Goal: Transaction & Acquisition: Purchase product/service

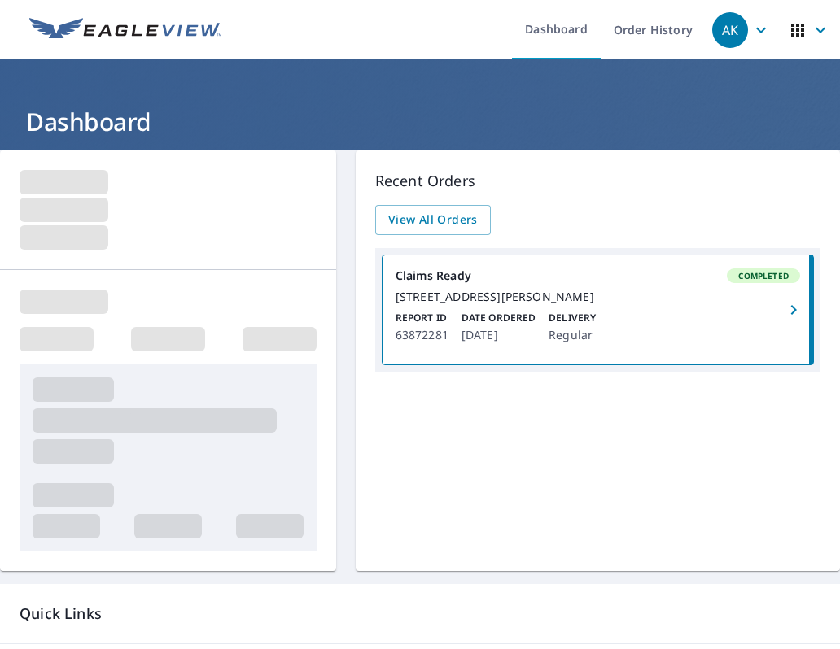
click at [412, 469] on div "Recent Orders View All Orders Claims Ready Completed 307 Brooks Rackley Rd Dall…" at bounding box center [598, 361] width 484 height 421
click at [407, 215] on span "View All Orders" at bounding box center [433, 220] width 90 height 20
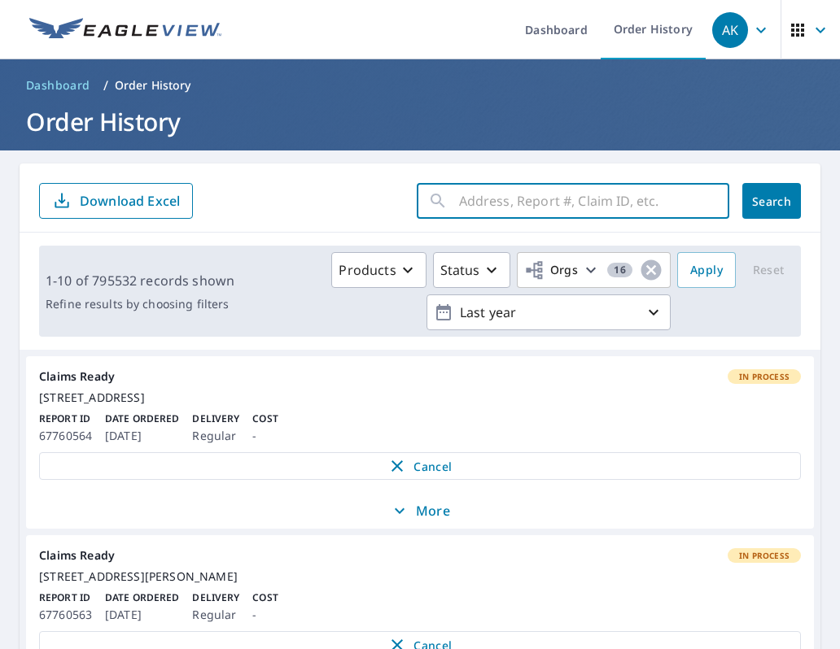
click at [459, 209] on input "text" at bounding box center [594, 201] width 270 height 46
click at [648, 203] on input "103 Meadow Pt Douglasville, Ga" at bounding box center [578, 201] width 239 height 46
type input "[STREET_ADDRESS]"
click button "Search" at bounding box center [771, 201] width 59 height 36
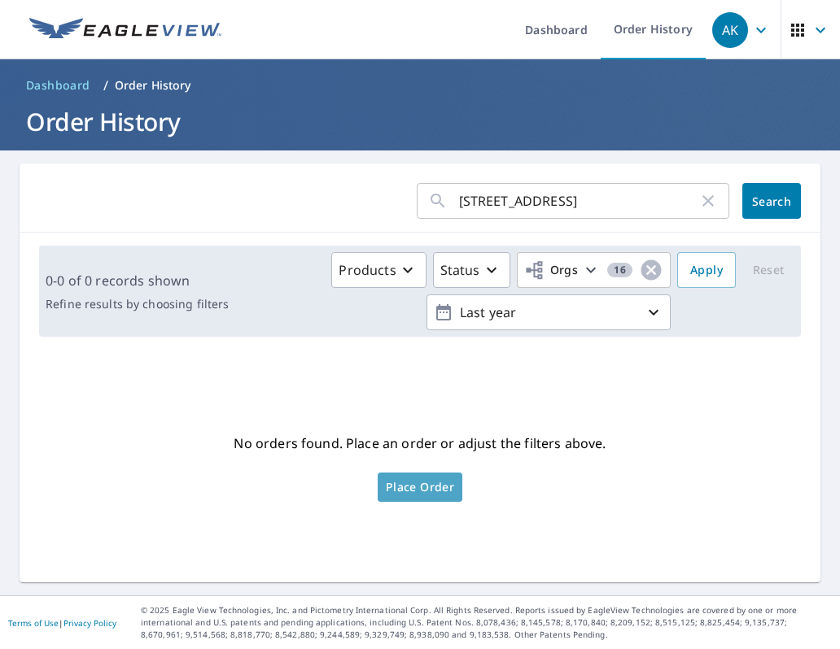
click at [441, 487] on span "Place Order" at bounding box center [420, 487] width 68 height 8
click at [698, 201] on icon "button" at bounding box center [708, 201] width 20 height 20
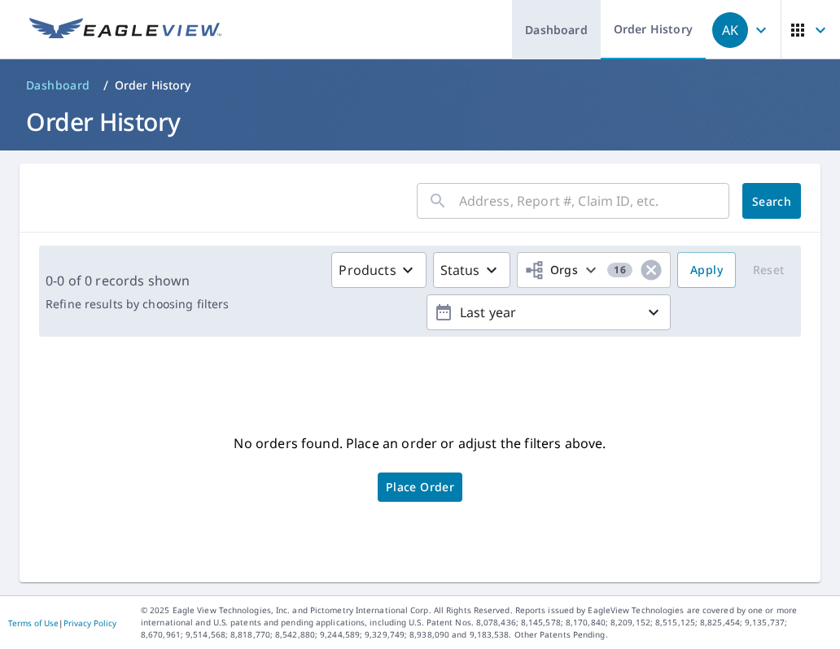
click at [545, 28] on link "Dashboard" at bounding box center [556, 29] width 89 height 59
